Goal: Information Seeking & Learning: Find specific fact

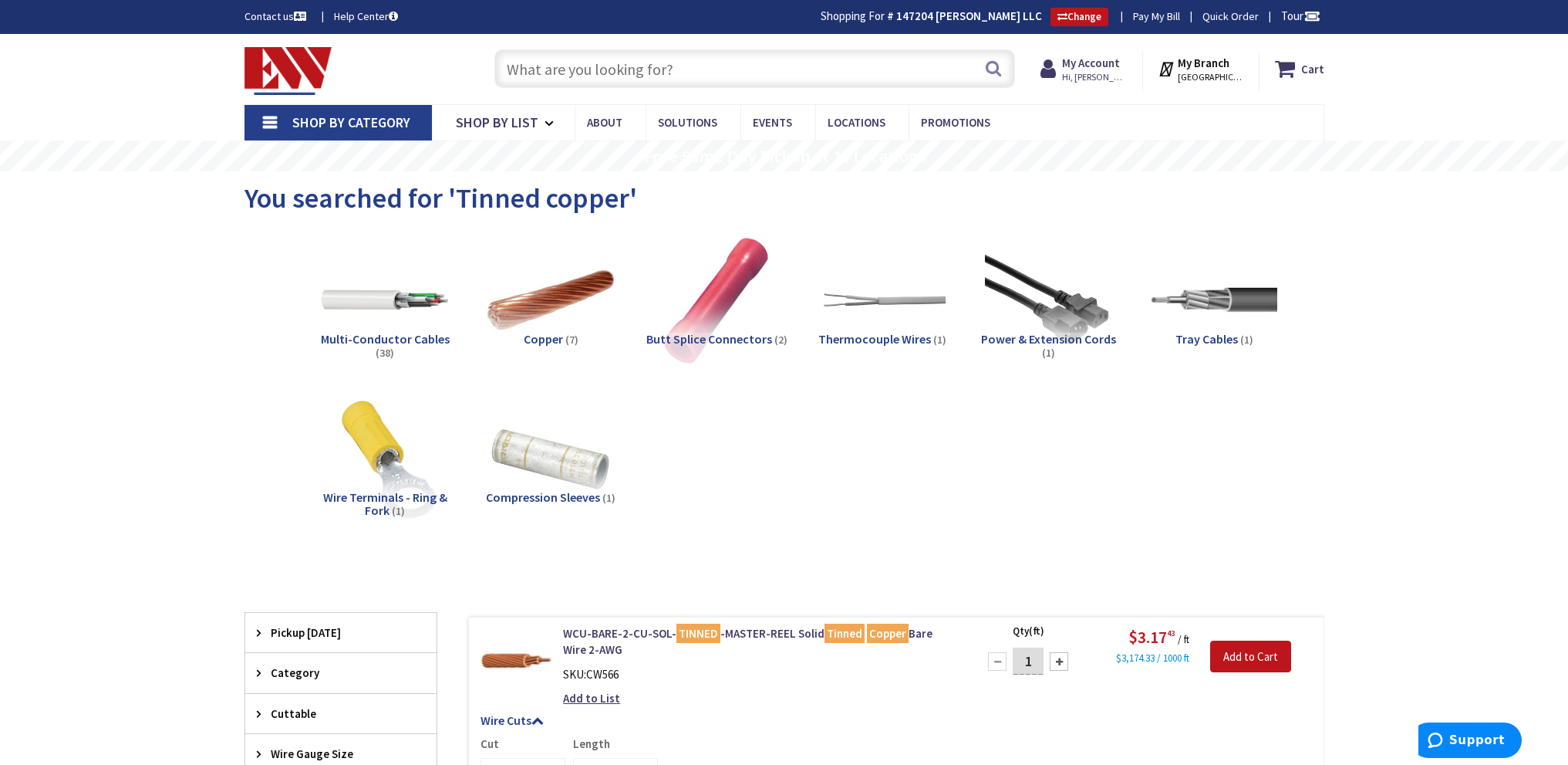
click at [615, 68] on input "text" at bounding box center [754, 68] width 521 height 39
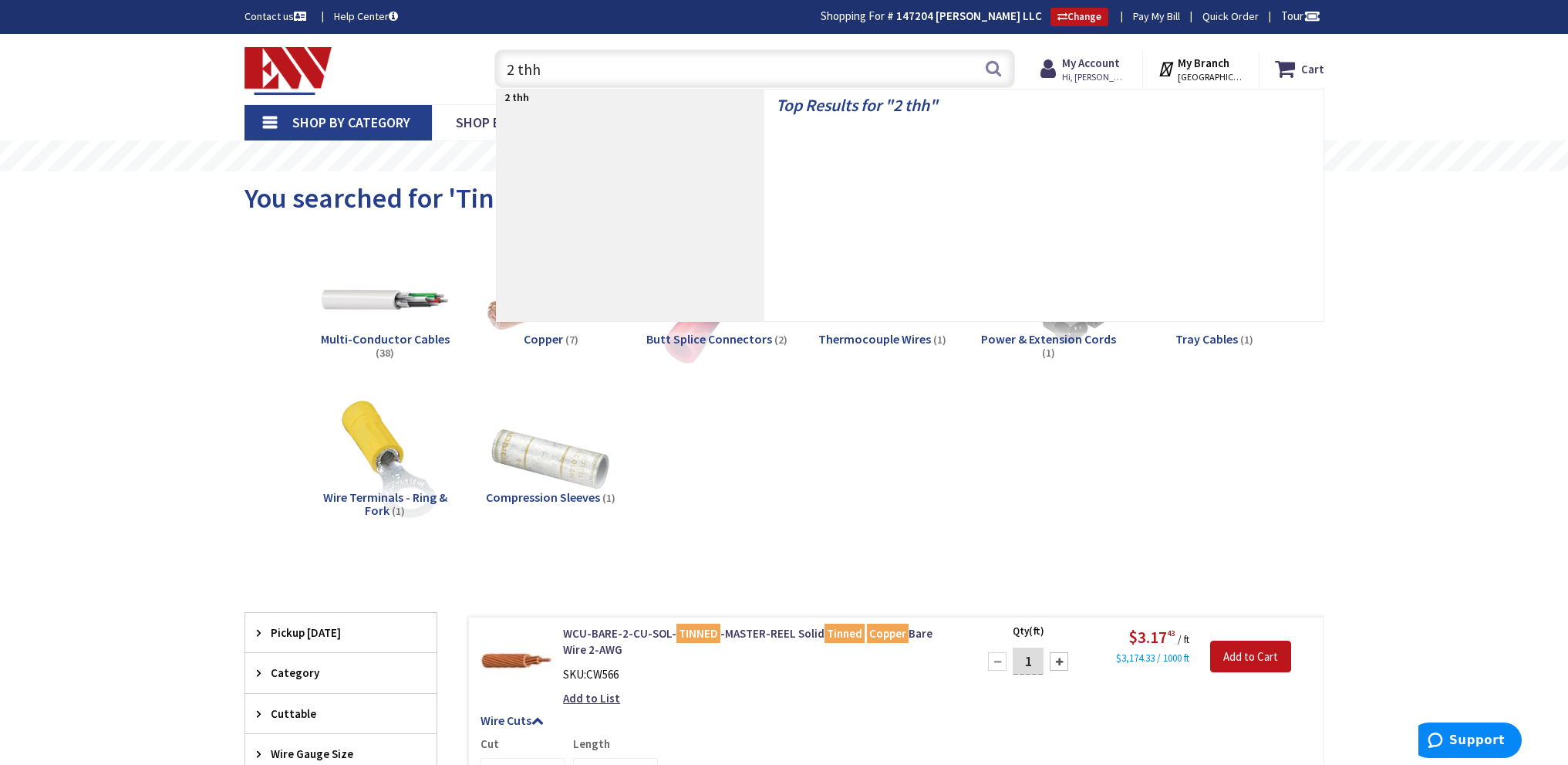
type input "2 thhn"
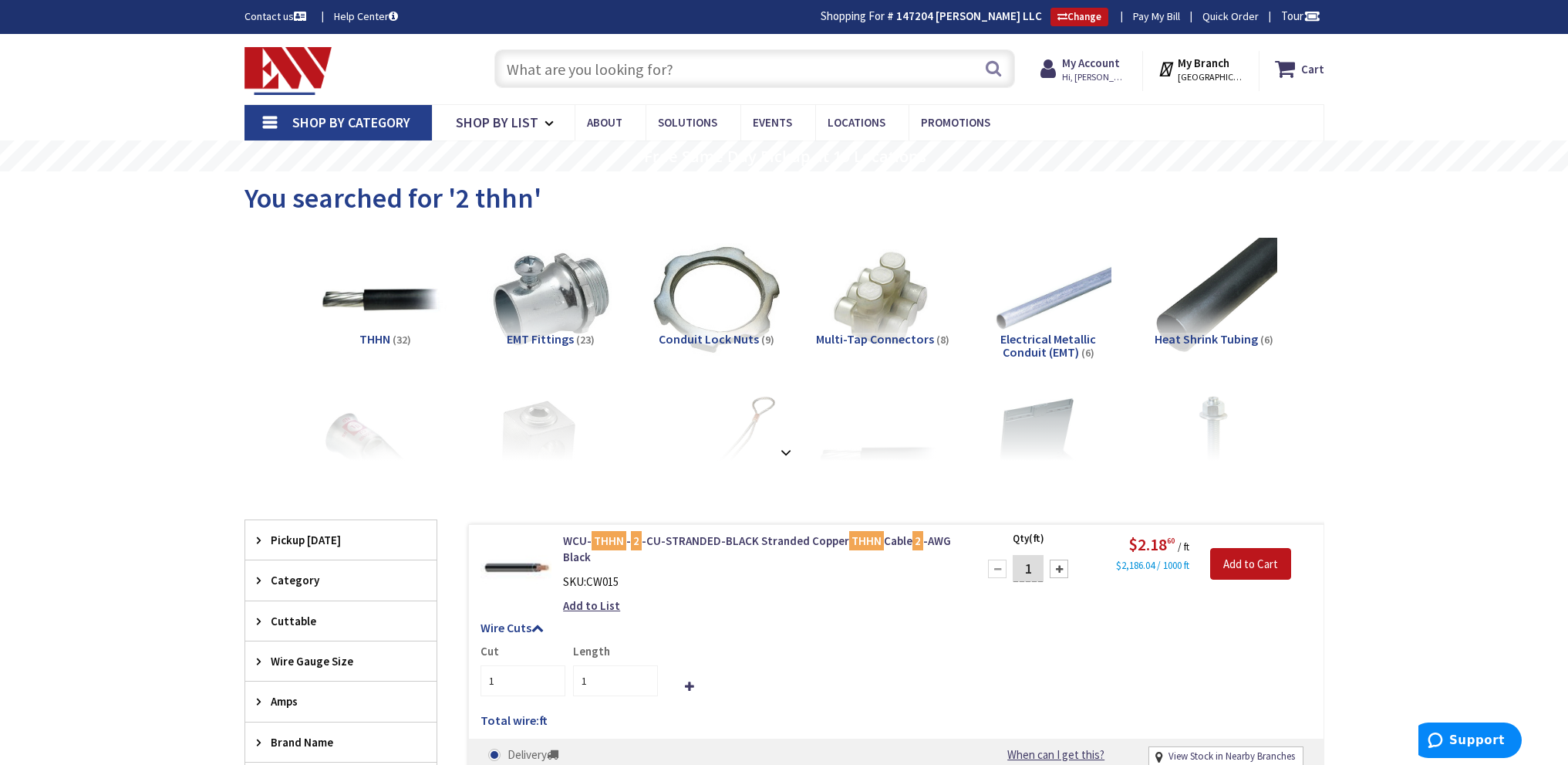
drag, startPoint x: 658, startPoint y: 67, endPoint x: 671, endPoint y: 53, distance: 19.1
click at [660, 67] on input "text" at bounding box center [754, 68] width 521 height 39
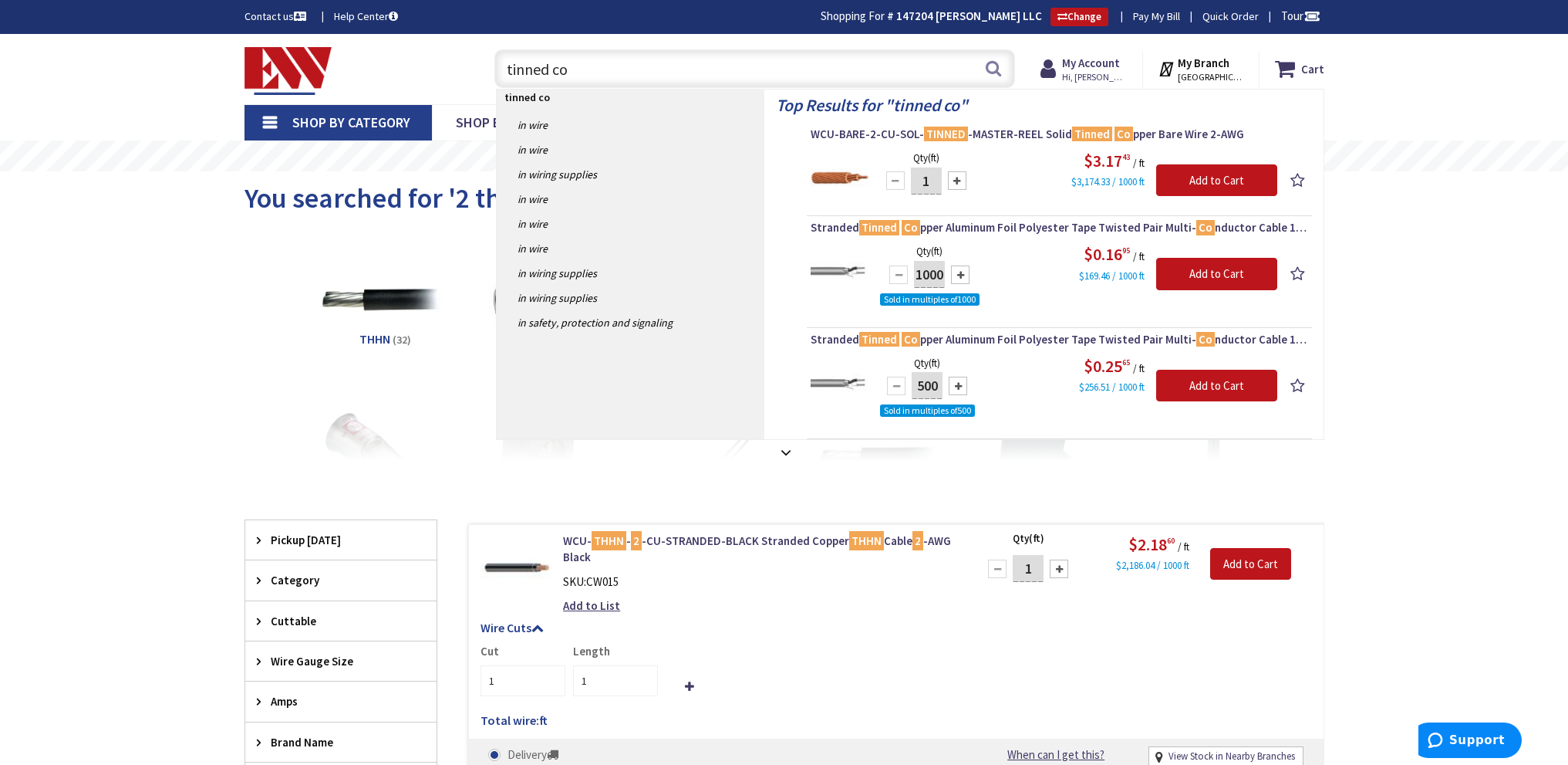
type input "tinned co"
